Goal: Information Seeking & Learning: Learn about a topic

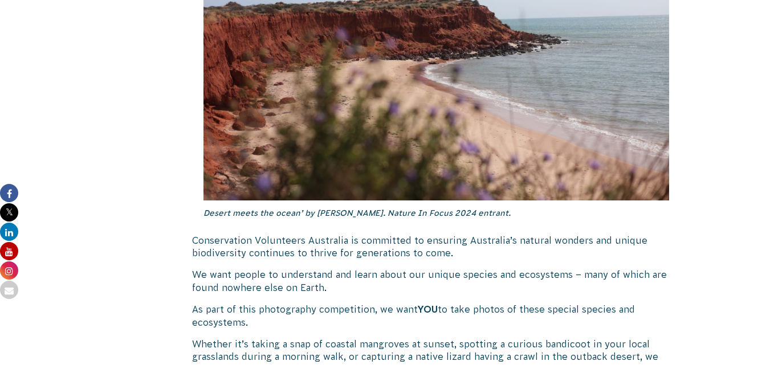
scroll to position [1026, 0]
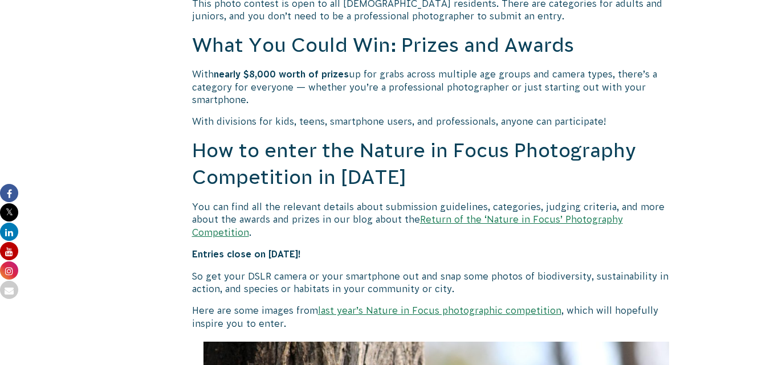
scroll to position [912, 0]
click at [598, 220] on link "Return of the ‘Nature in Focus’ Photography Competition" at bounding box center [407, 225] width 431 height 23
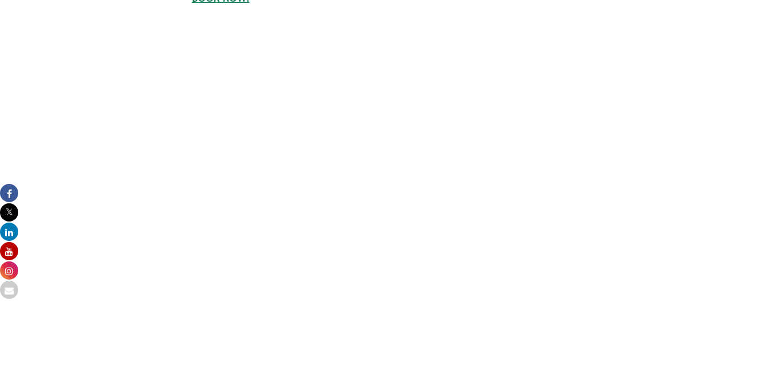
scroll to position [3307, 0]
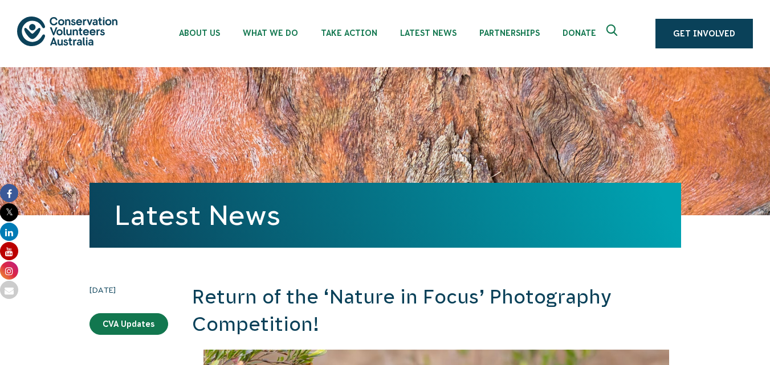
scroll to position [228, 0]
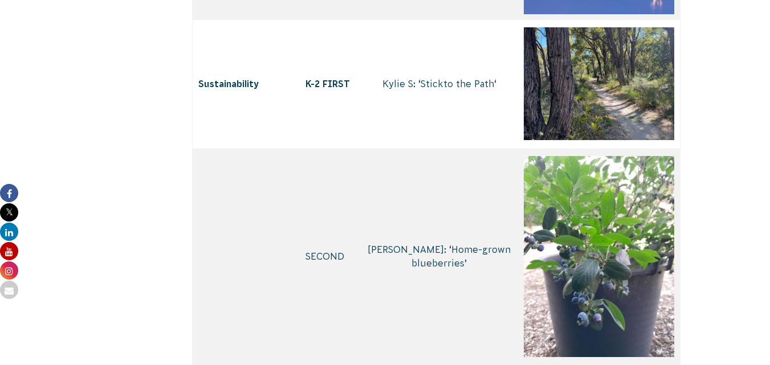
scroll to position [3307, 0]
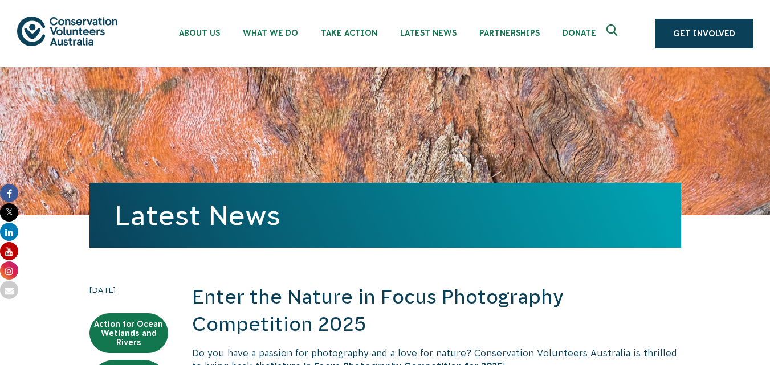
scroll to position [114, 0]
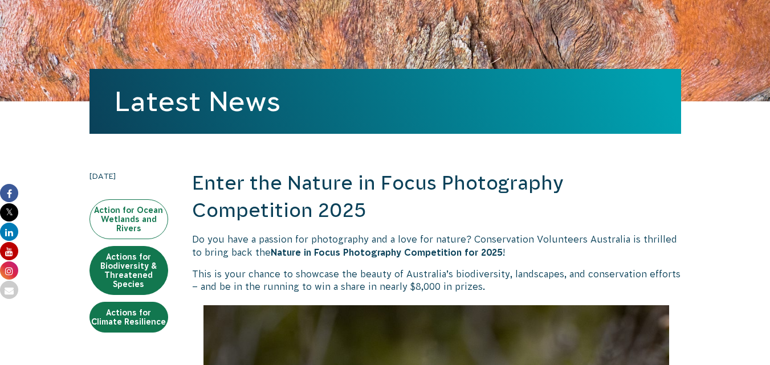
click at [129, 218] on link "Action for Ocean Wetlands and Rivers" at bounding box center [129, 220] width 79 height 40
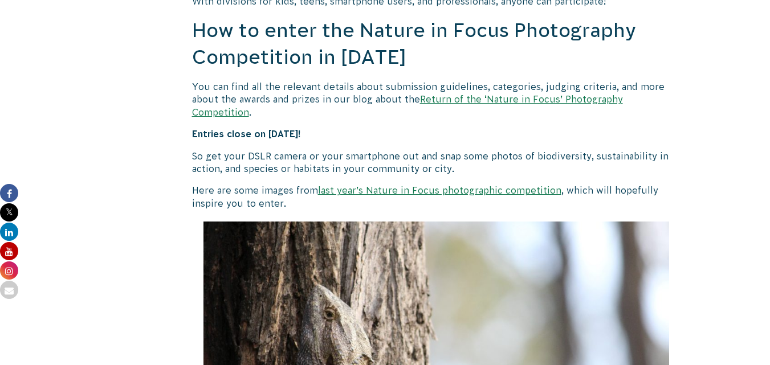
scroll to position [1015, 0]
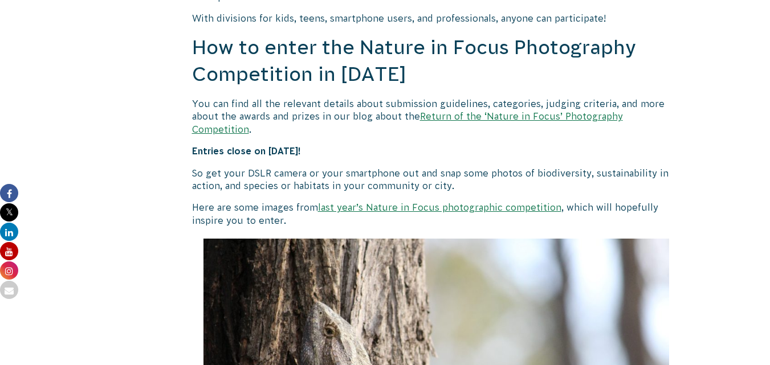
click at [513, 113] on link "Return of the ‘Nature in Focus’ Photography Competition" at bounding box center [407, 122] width 431 height 23
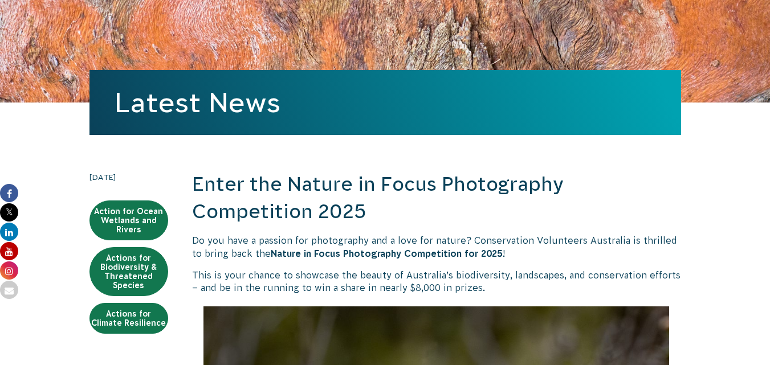
scroll to position [114, 0]
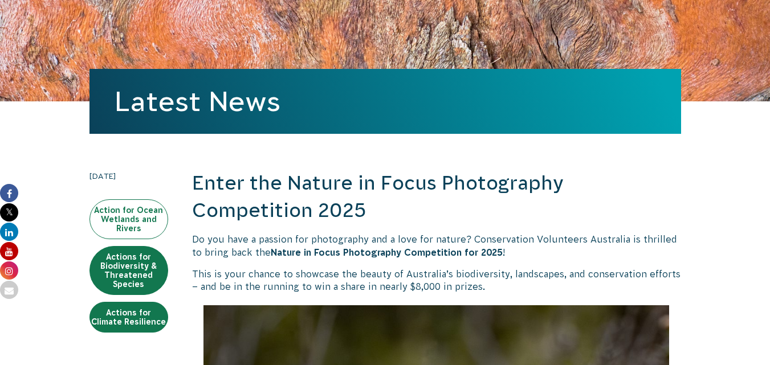
click at [133, 221] on link "Action for Ocean Wetlands and Rivers" at bounding box center [129, 220] width 79 height 40
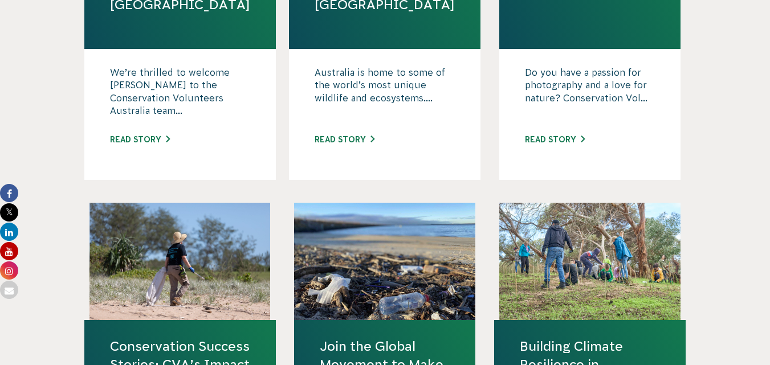
scroll to position [741, 0]
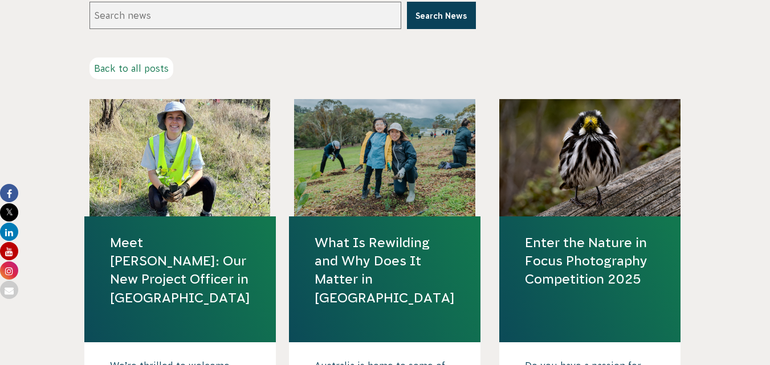
scroll to position [285, 0]
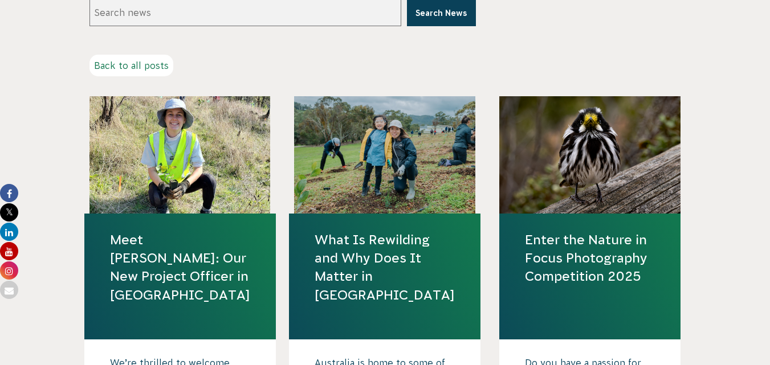
click at [595, 274] on link "Enter the Nature in Focus Photography Competition 2025" at bounding box center [590, 258] width 130 height 55
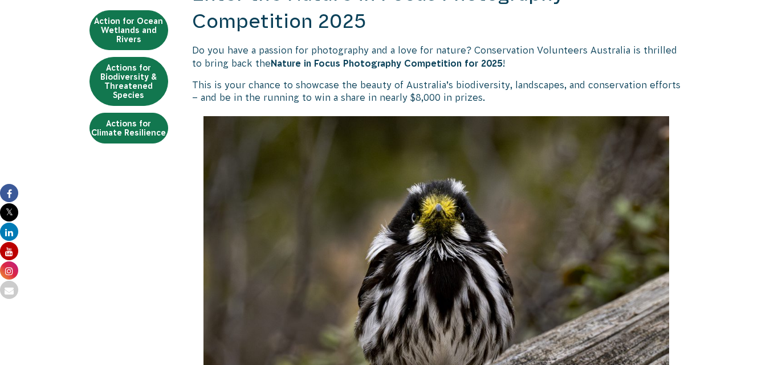
scroll to position [285, 0]
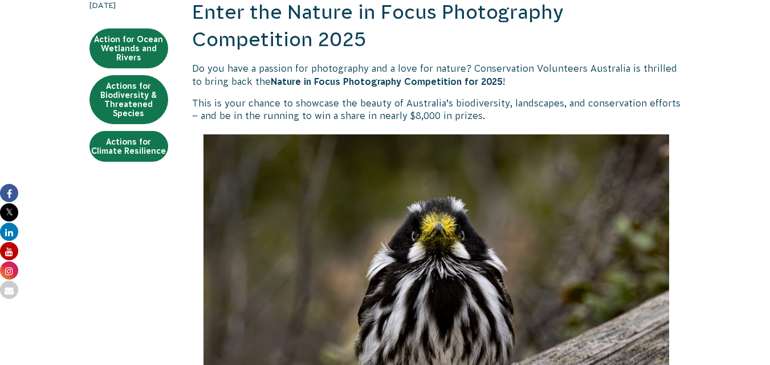
click at [420, 80] on strong "Nature in Focus Photography Competition for 2025" at bounding box center [387, 81] width 232 height 10
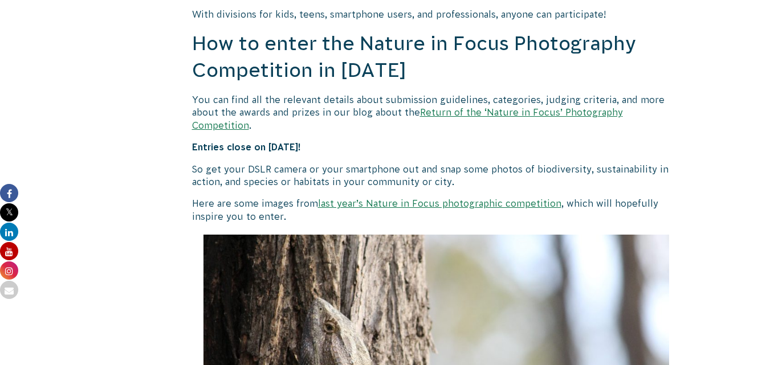
scroll to position [1026, 0]
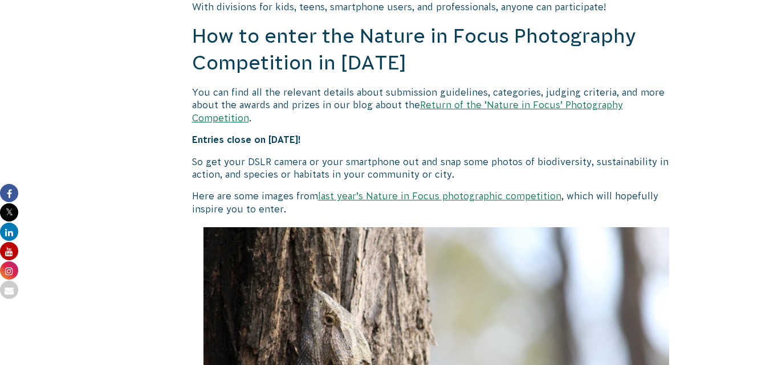
click at [461, 191] on link "last year’s Nature in Focus photographic competition" at bounding box center [439, 196] width 243 height 10
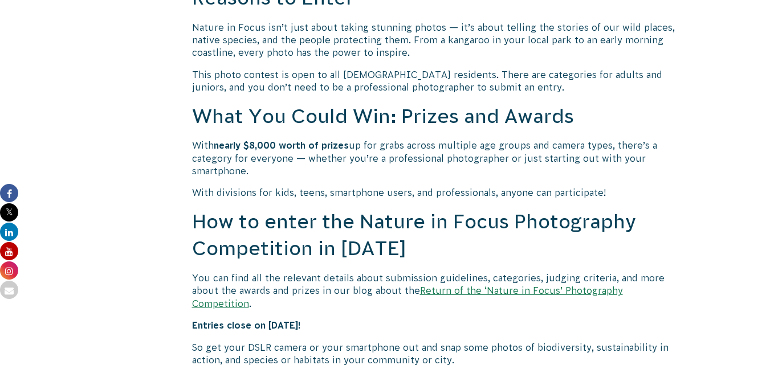
scroll to position [855, 0]
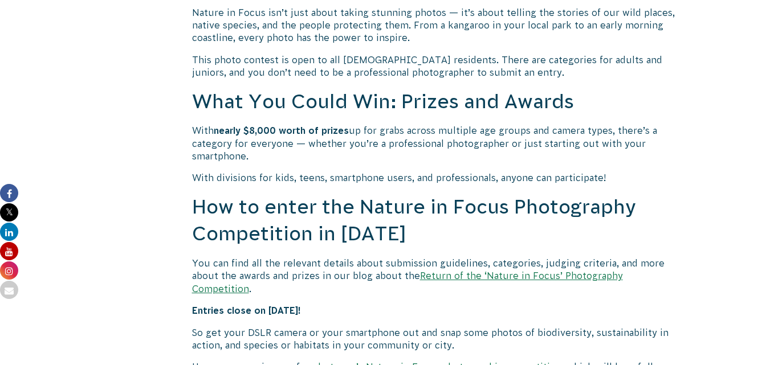
click at [462, 275] on link "Return of the ‘Nature in Focus’ Photography Competition" at bounding box center [407, 282] width 431 height 23
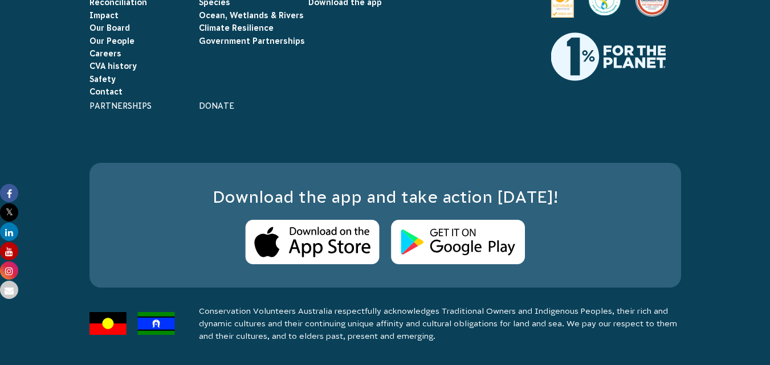
scroll to position [8267, 0]
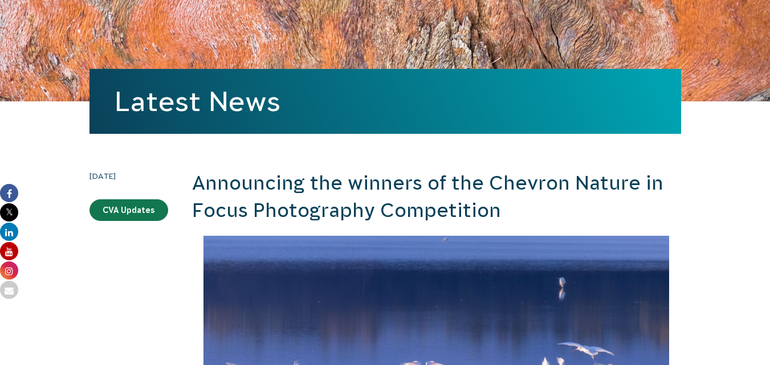
scroll to position [0, 0]
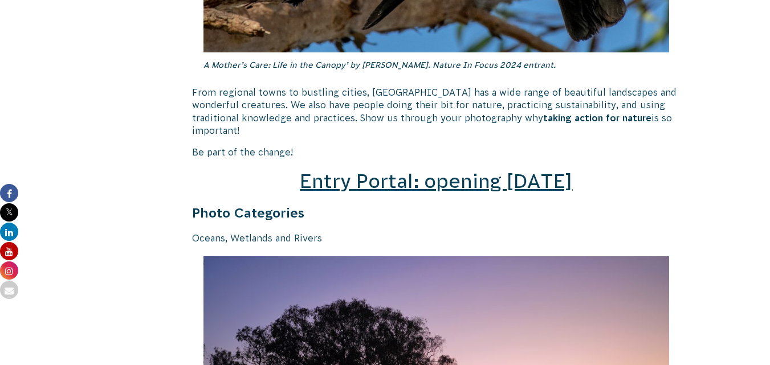
scroll to position [1596, 0]
click at [401, 170] on span "Entry Portal: opening July 4" at bounding box center [436, 181] width 273 height 22
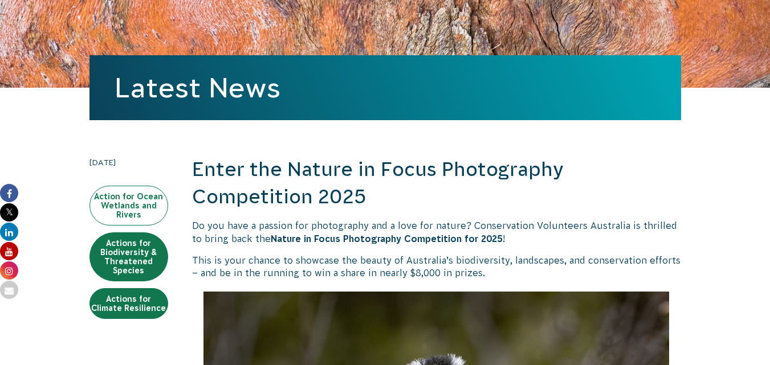
scroll to position [171, 0]
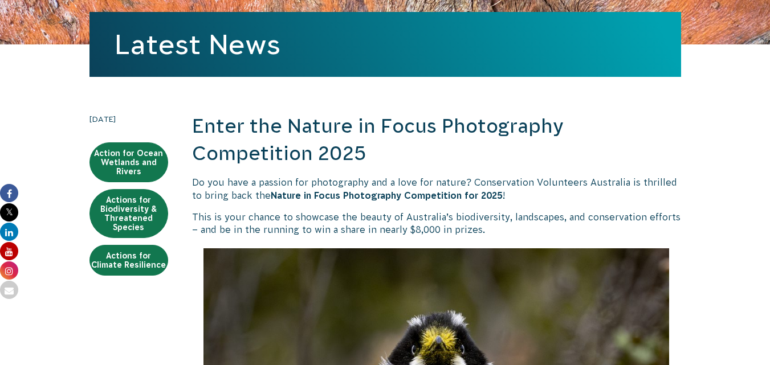
click at [433, 197] on strong "Nature in Focus Photography Competition for 2025" at bounding box center [387, 195] width 232 height 10
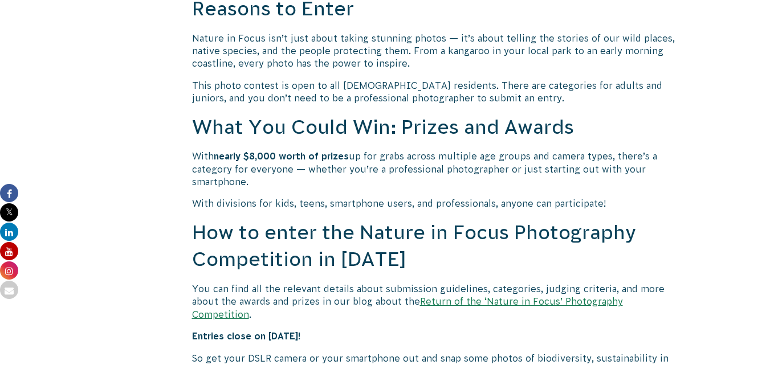
scroll to position [855, 0]
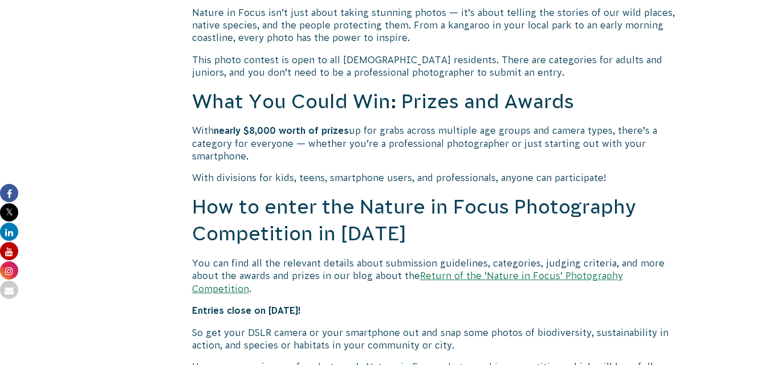
click at [495, 276] on link "Return of the ‘Nature in Focus’ Photography Competition" at bounding box center [407, 282] width 431 height 23
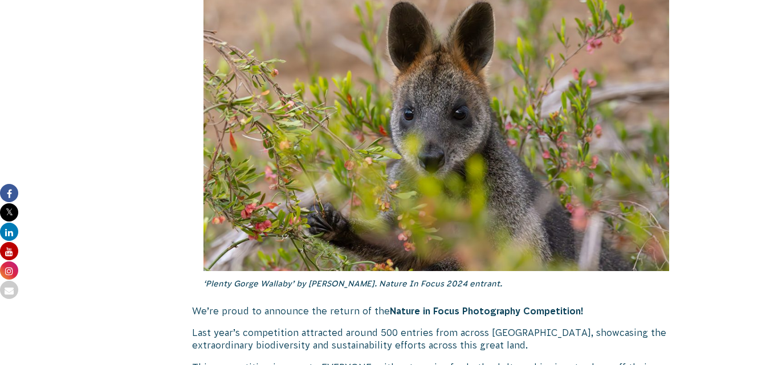
scroll to position [456, 0]
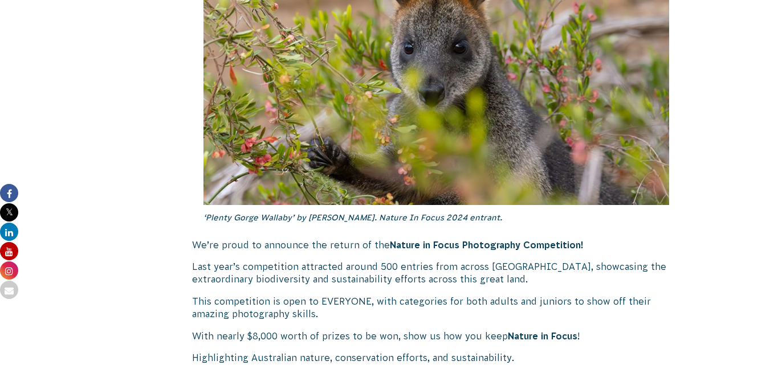
click at [471, 243] on strong "Nature in Focus Photography Competition!" at bounding box center [487, 245] width 194 height 10
click at [534, 337] on strong "Nature in Focus" at bounding box center [543, 336] width 70 height 10
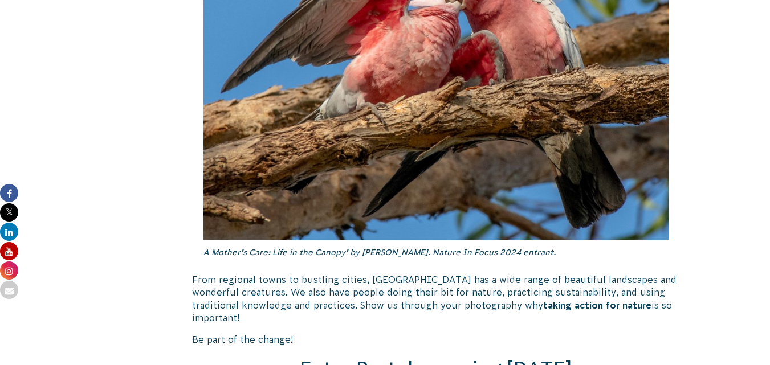
scroll to position [1425, 0]
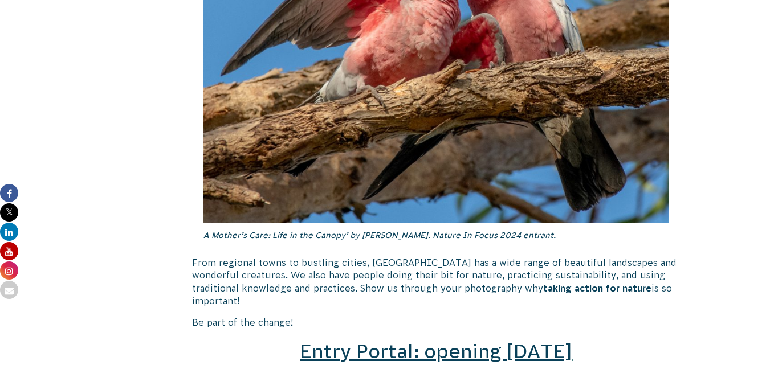
click at [453, 341] on span "Entry Portal: opening July 4" at bounding box center [436, 352] width 273 height 22
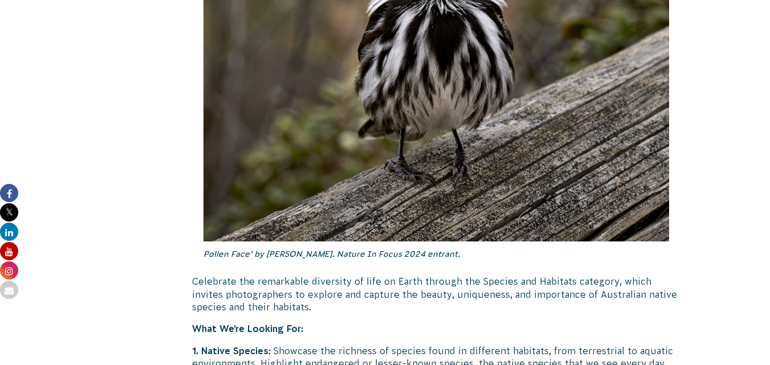
scroll to position [3592, 0]
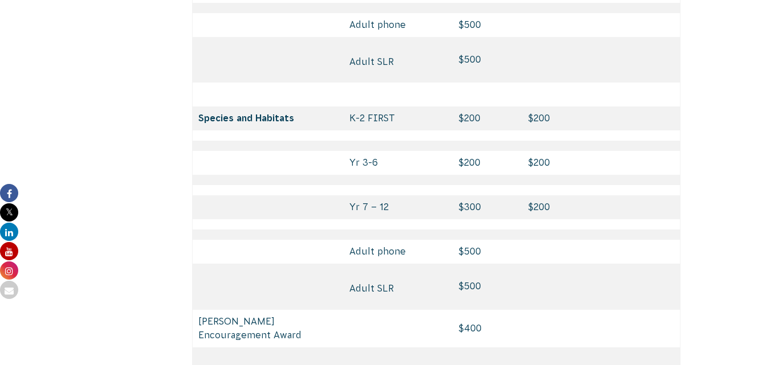
scroll to position [5302, 0]
click at [389, 239] on td "Adult phone" at bounding box center [398, 251] width 109 height 24
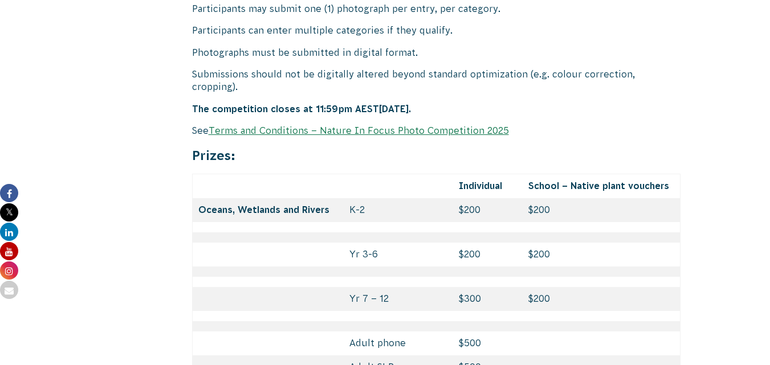
scroll to position [4789, 0]
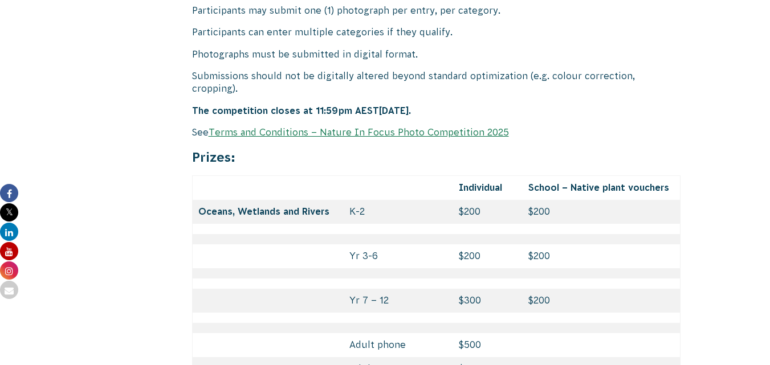
click at [380, 127] on link "Terms and Conditions – Nature In Focus Photo Competition 2025" at bounding box center [359, 132] width 300 height 10
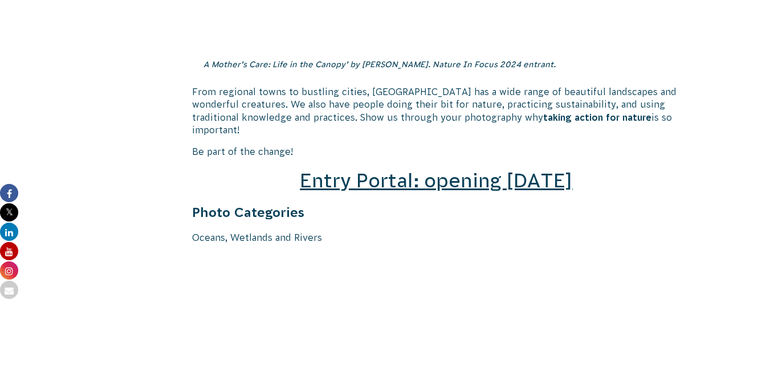
scroll to position [1539, 0]
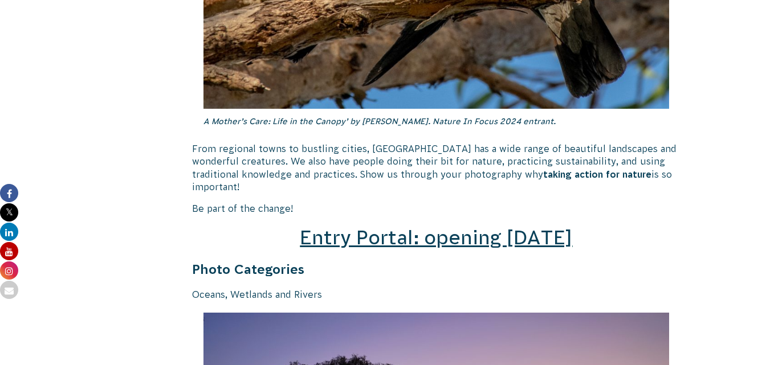
click at [408, 227] on span "Entry Portal: opening July 4" at bounding box center [436, 238] width 273 height 22
